Goal: Transaction & Acquisition: Purchase product/service

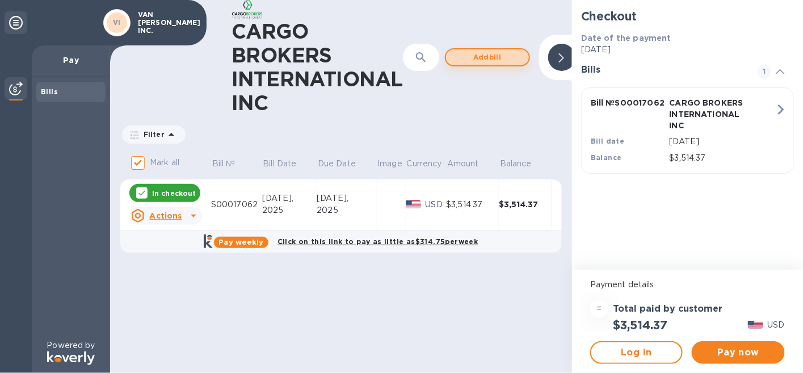
click at [478, 60] on span "Add bill" at bounding box center [487, 58] width 65 height 14
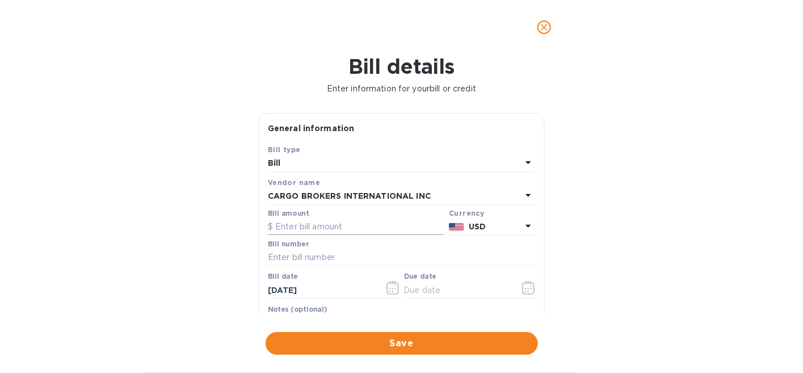
click at [304, 226] on input "text" at bounding box center [356, 227] width 177 height 17
type input "2,008.72"
type input "S00017062/A"
type input "8_/__/____"
type input "[DATE]"
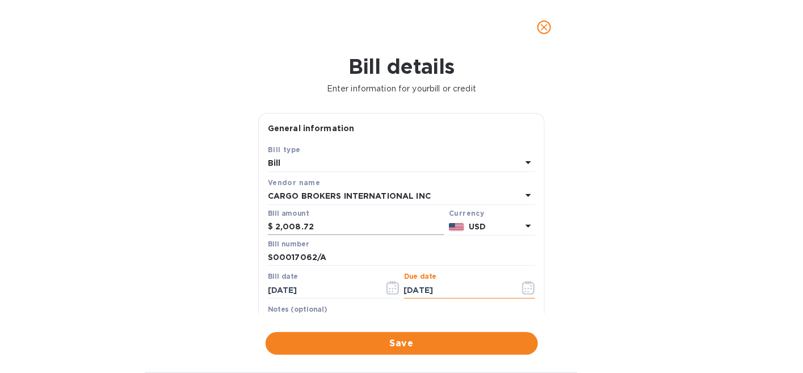
type input "[DATE]"
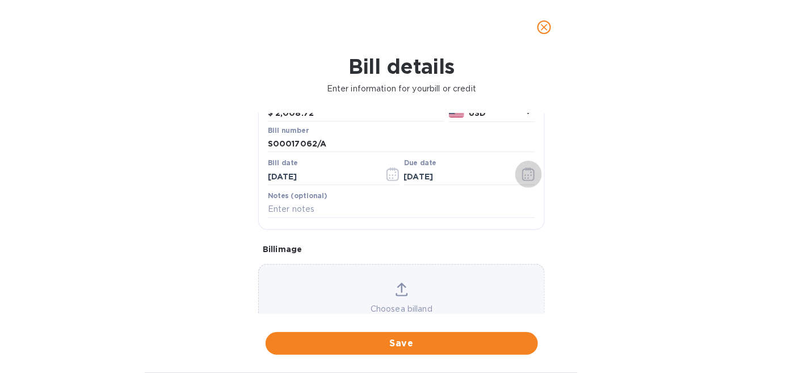
scroll to position [158, 0]
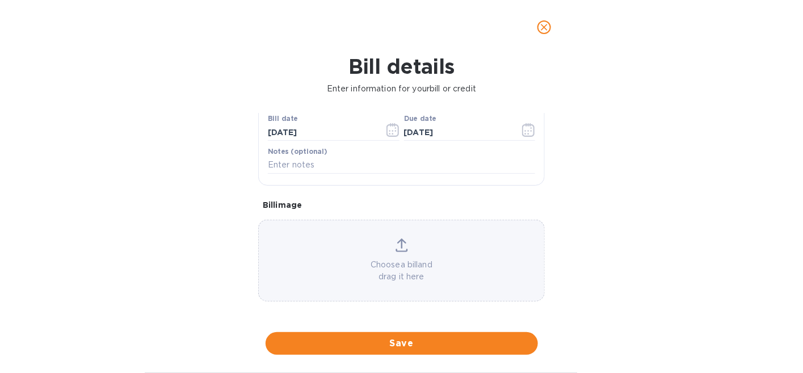
drag, startPoint x: 387, startPoint y: 339, endPoint x: 516, endPoint y: 232, distance: 168.1
click at [529, 235] on div "Bill details Enter information for your bill or credit General information Save…" at bounding box center [401, 213] width 803 height 318
click at [316, 158] on input "text" at bounding box center [401, 165] width 267 height 17
type input "c"
type input "r"
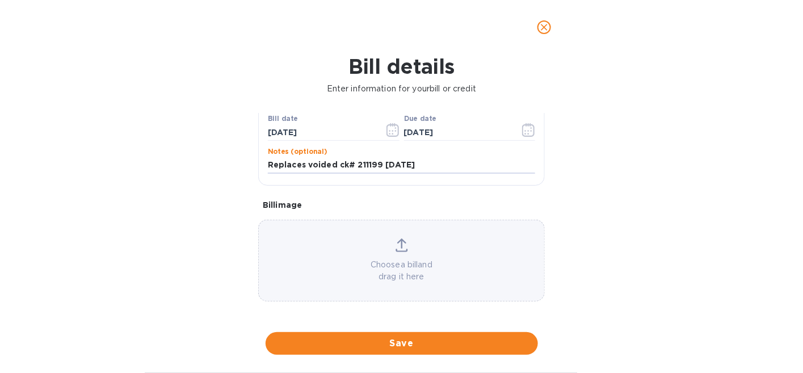
drag, startPoint x: 429, startPoint y: 165, endPoint x: 263, endPoint y: 167, distance: 165.2
click at [263, 167] on div "Save Bill type [PERSON_NAME] name CARGO BROKERS INTERNATIONAL INC Bill amount $…" at bounding box center [401, 85] width 285 height 199
type input "Replaces voided ck# 211199 [DATE]"
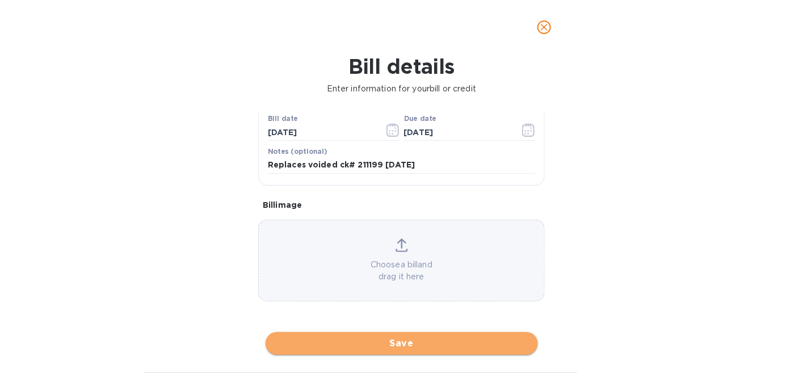
click at [384, 340] on span "Save" at bounding box center [402, 344] width 254 height 14
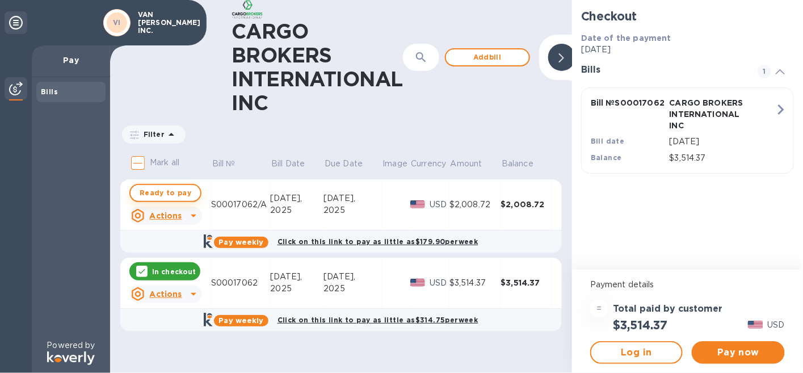
click at [156, 195] on span "Ready to pay" at bounding box center [166, 193] width 52 height 14
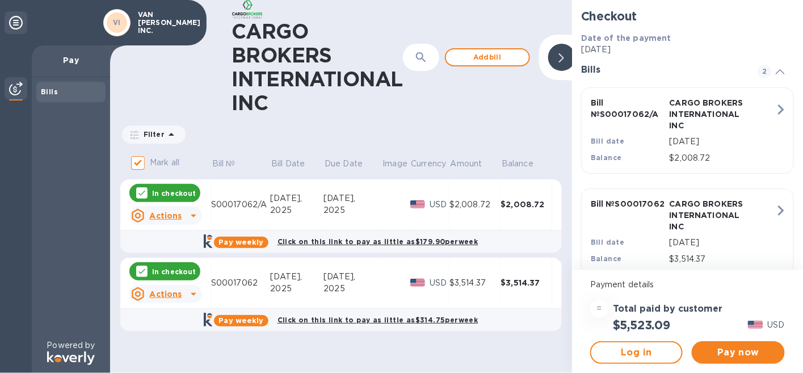
click at [166, 271] on p "In checkout" at bounding box center [174, 272] width 44 height 10
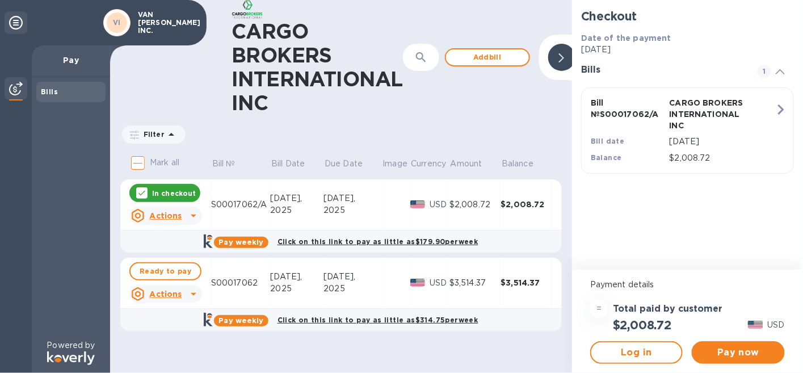
click at [191, 294] on icon at bounding box center [194, 294] width 14 height 14
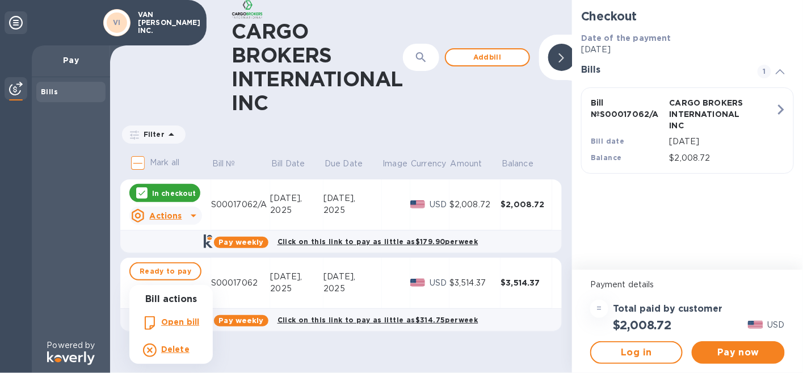
click at [175, 322] on b "Open bill" at bounding box center [180, 321] width 38 height 9
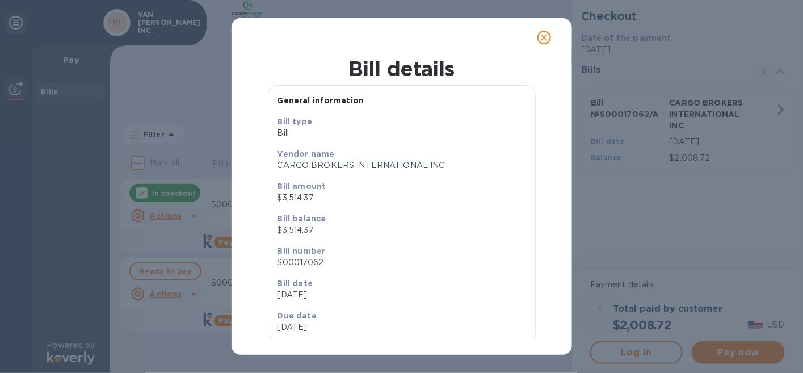
scroll to position [31, 0]
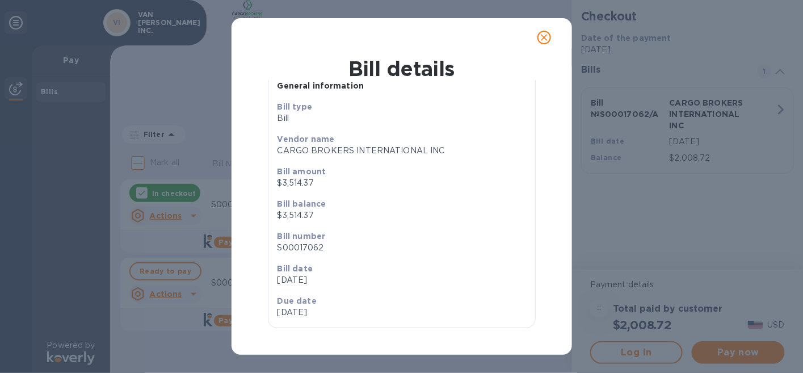
click at [301, 312] on p "[DATE]" at bounding box center [338, 312] width 120 height 12
click at [542, 41] on icon "close" at bounding box center [544, 37] width 11 height 11
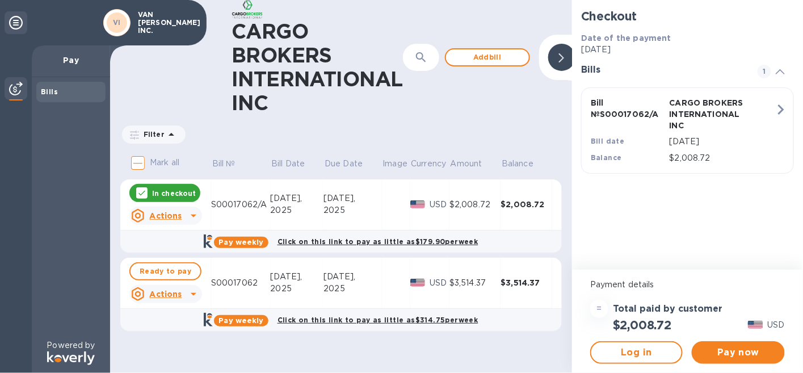
click at [191, 293] on icon at bounding box center [194, 294] width 6 height 3
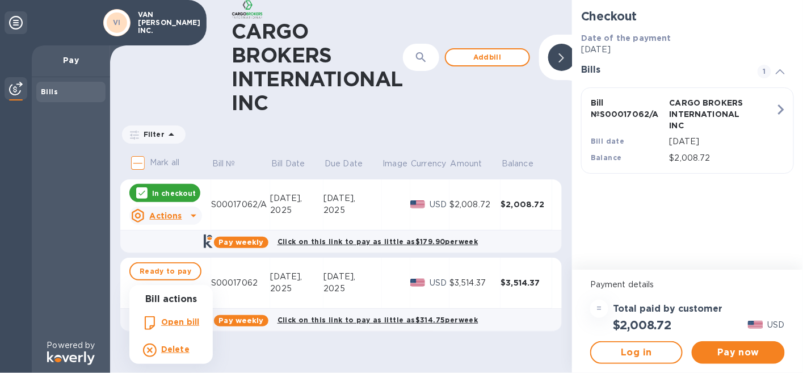
click at [166, 349] on b "Delete" at bounding box center [175, 349] width 28 height 9
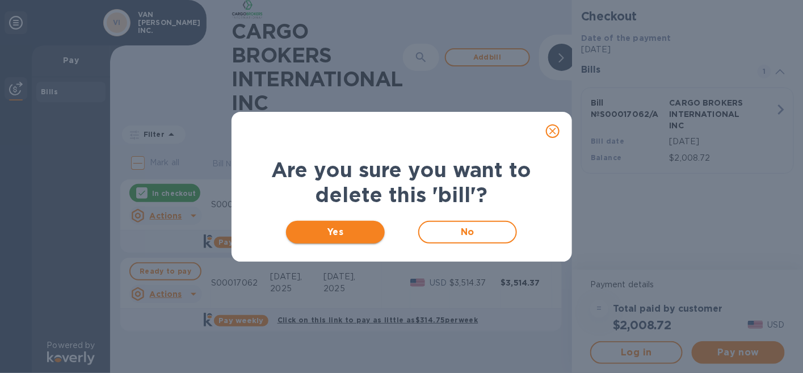
click at [318, 234] on span "Yes" at bounding box center [335, 232] width 81 height 14
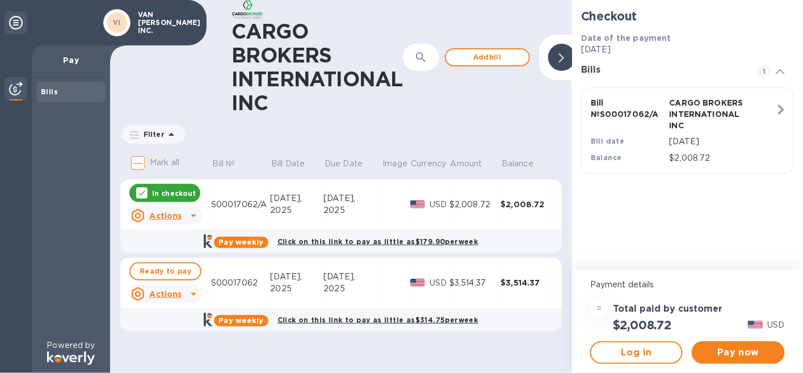
checkbox input "true"
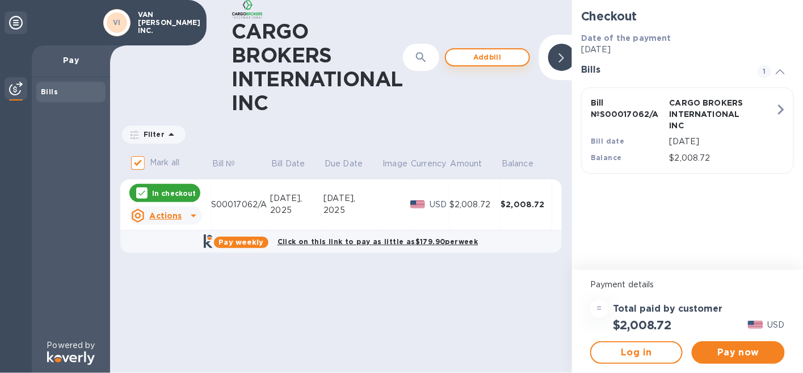
click at [469, 58] on span "Add bill" at bounding box center [487, 58] width 65 height 14
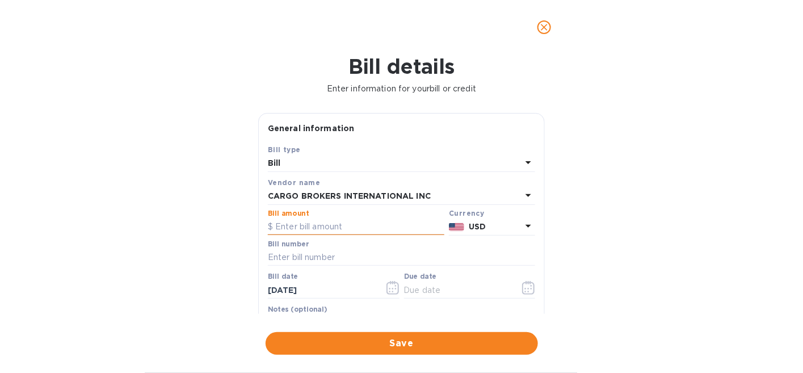
click at [304, 228] on input "text" at bounding box center [356, 227] width 177 height 17
type input "3,514.37"
type input "S00017062"
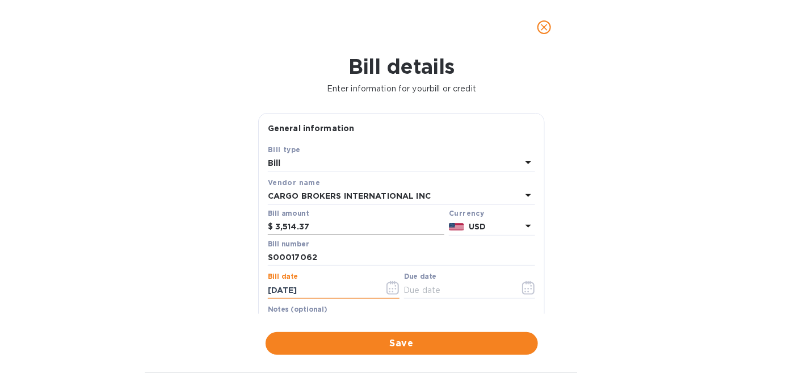
type input "[DATE]"
click at [413, 285] on input "text" at bounding box center [457, 290] width 107 height 17
type input "[DATE]"
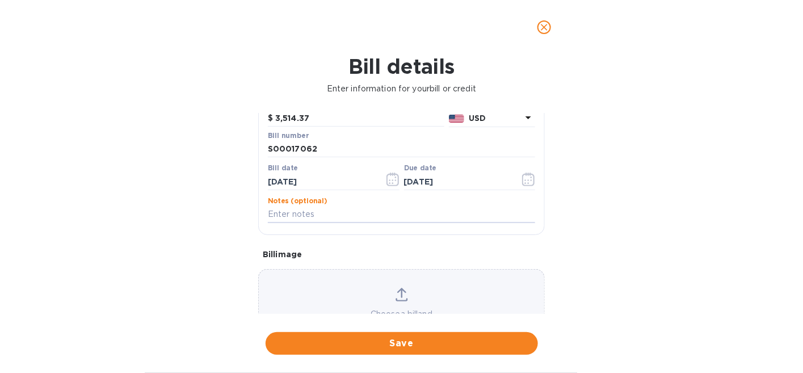
paste input "Replaces voided ck# 211199 [DATE]"
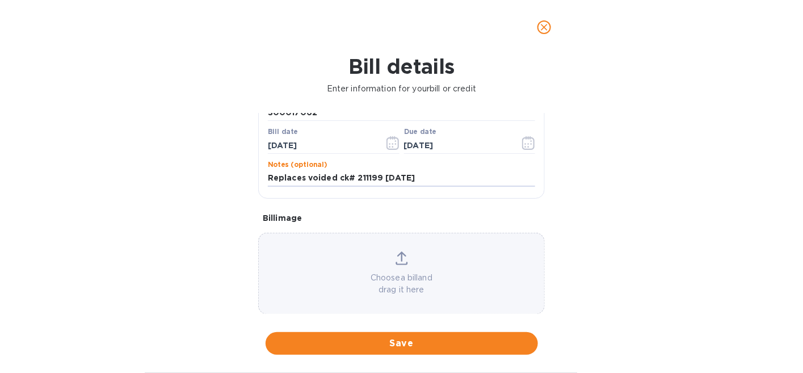
scroll to position [158, 0]
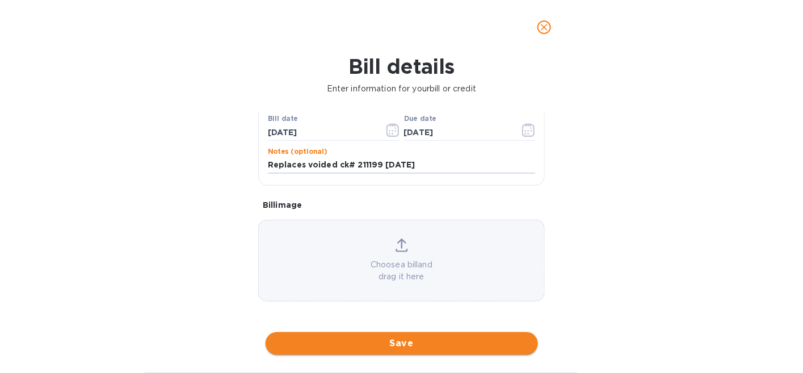
type input "Replaces voided ck# 211199 [DATE]"
click at [396, 341] on span "Save" at bounding box center [402, 344] width 254 height 14
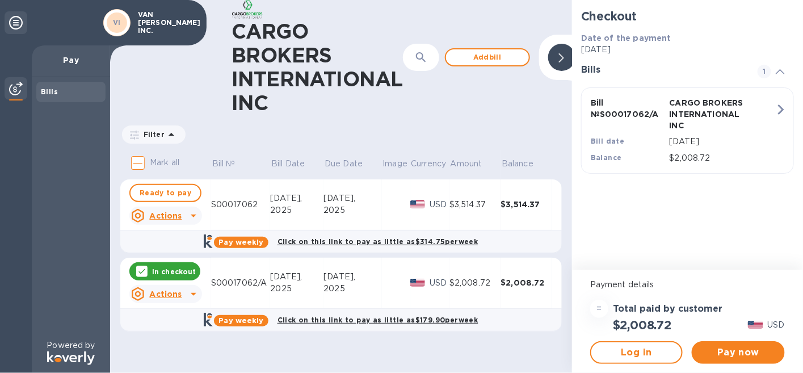
click at [171, 215] on u "Actions" at bounding box center [165, 215] width 32 height 9
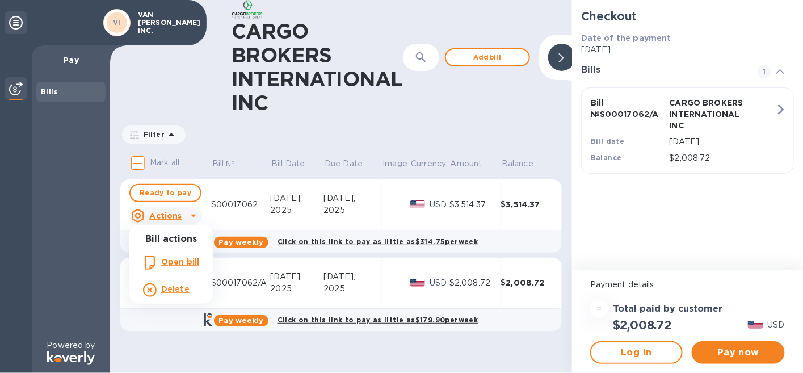
click at [179, 263] on b "Open bill" at bounding box center [180, 261] width 38 height 9
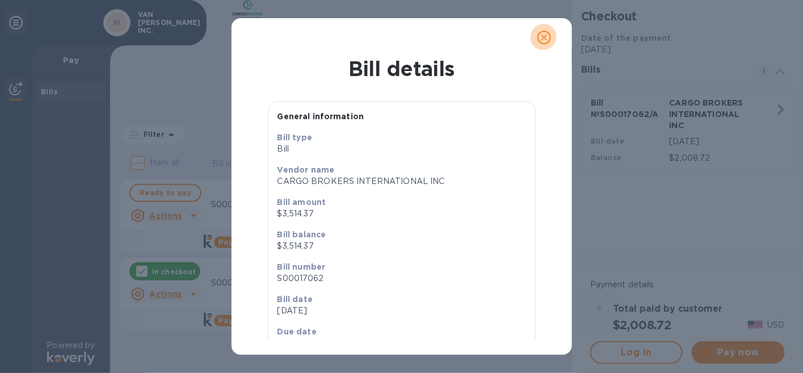
click at [542, 36] on icon "close" at bounding box center [544, 37] width 11 height 11
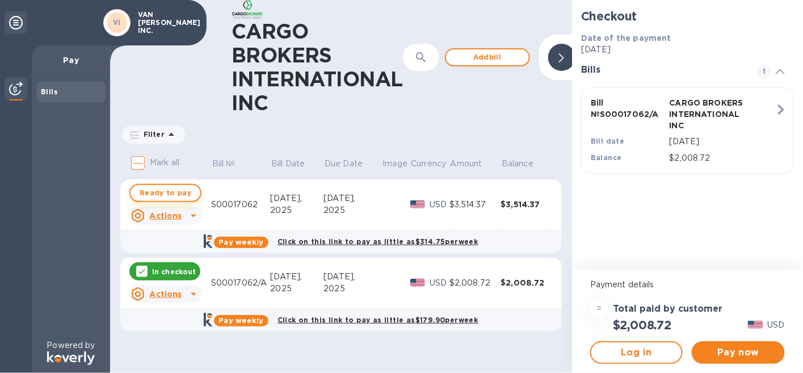
click at [182, 195] on span "Ready to pay" at bounding box center [166, 193] width 52 height 14
checkbox input "true"
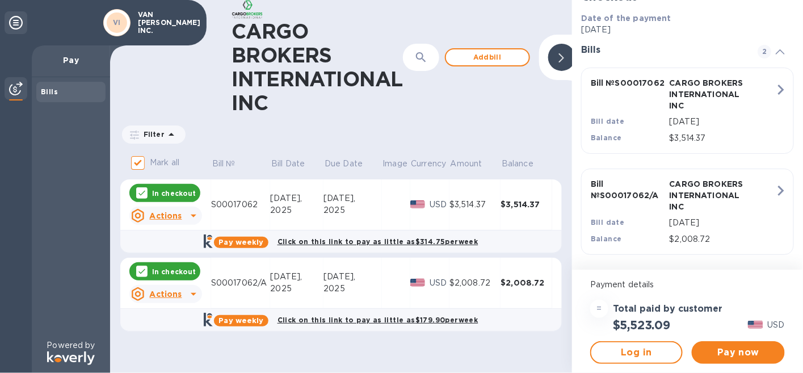
scroll to position [42, 0]
click at [729, 350] on span "Pay now" at bounding box center [738, 353] width 74 height 14
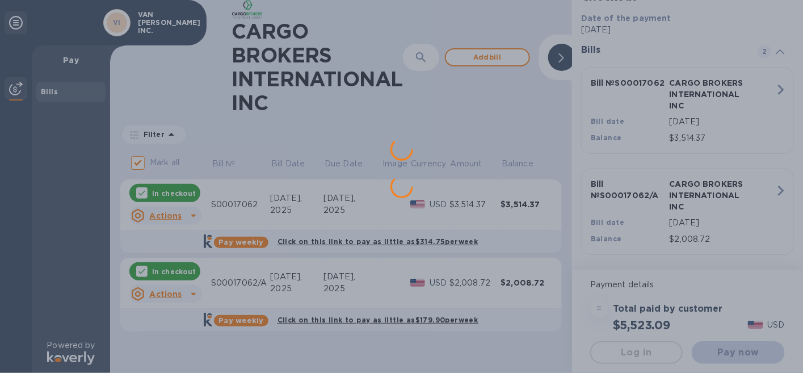
scroll to position [0, 0]
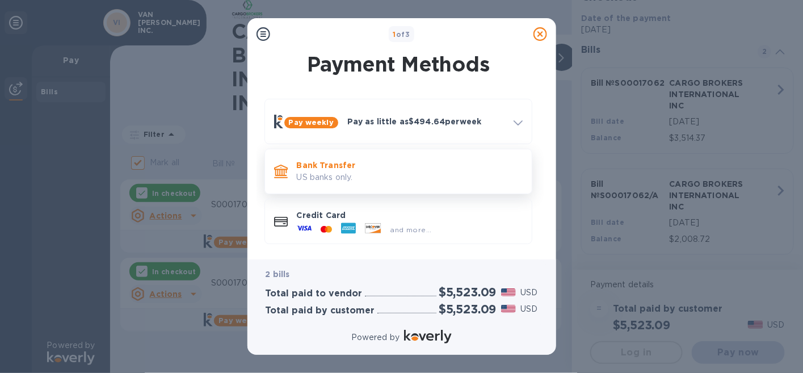
click at [310, 161] on p "Bank Transfer" at bounding box center [410, 164] width 226 height 11
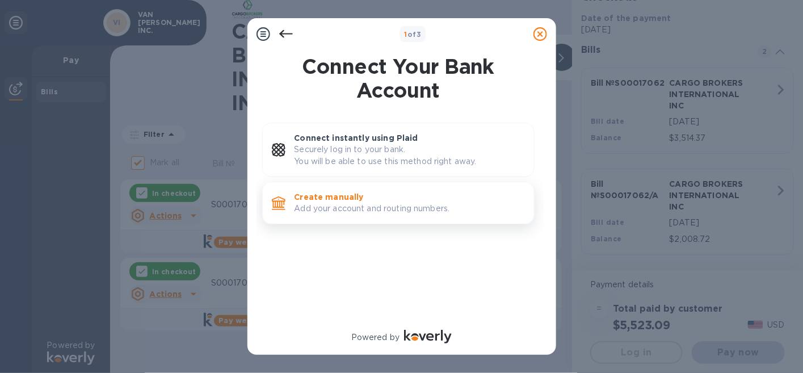
click at [319, 197] on p "Create manually" at bounding box center [410, 196] width 230 height 11
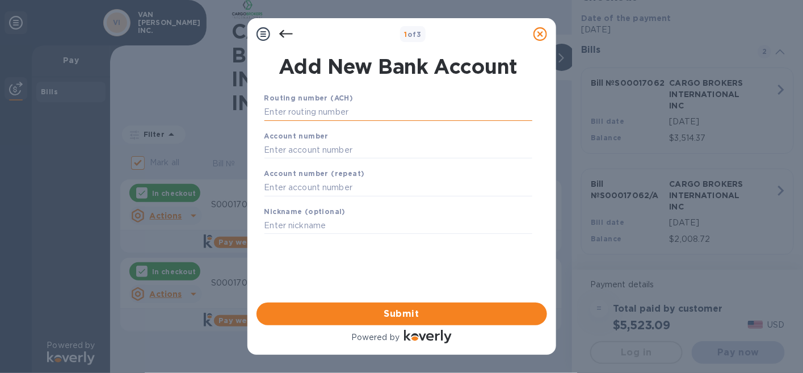
click at [316, 114] on input "text" at bounding box center [398, 112] width 268 height 17
type input "064000017"
type input "0155333303"
type input "OPERATING"
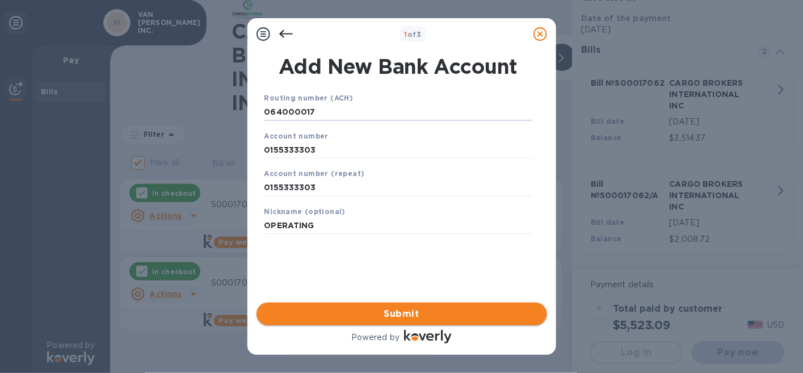
click at [401, 310] on span "Submit" at bounding box center [402, 314] width 272 height 14
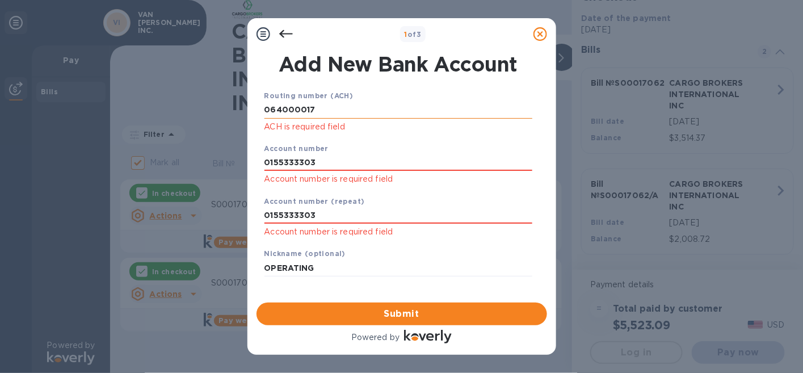
click at [334, 112] on input "064000017" at bounding box center [398, 110] width 268 height 17
drag, startPoint x: 334, startPoint y: 112, endPoint x: 219, endPoint y: 104, distance: 116.0
click at [219, 104] on div "1 of 3 Add New Bank Account Routing number (ACH) [US_BANK_ROUTING_MICR] ACH is …" at bounding box center [401, 186] width 803 height 373
type input "064000017"
type input "0155333303"
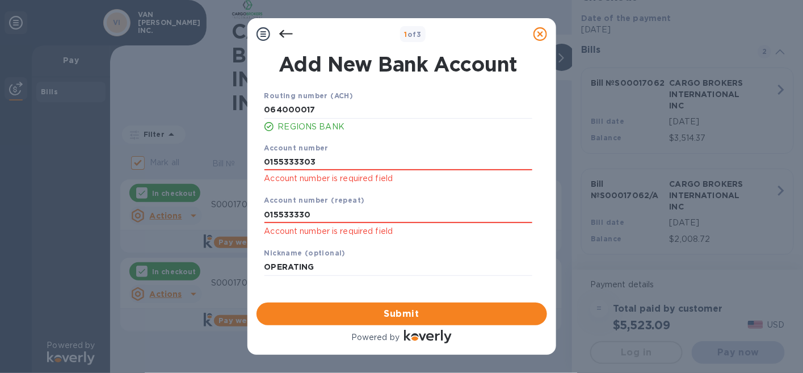
type input "0155333303"
type input "O"
type input "VDW"
click at [387, 312] on span "Submit" at bounding box center [402, 314] width 272 height 14
